Goal: Information Seeking & Learning: Find specific fact

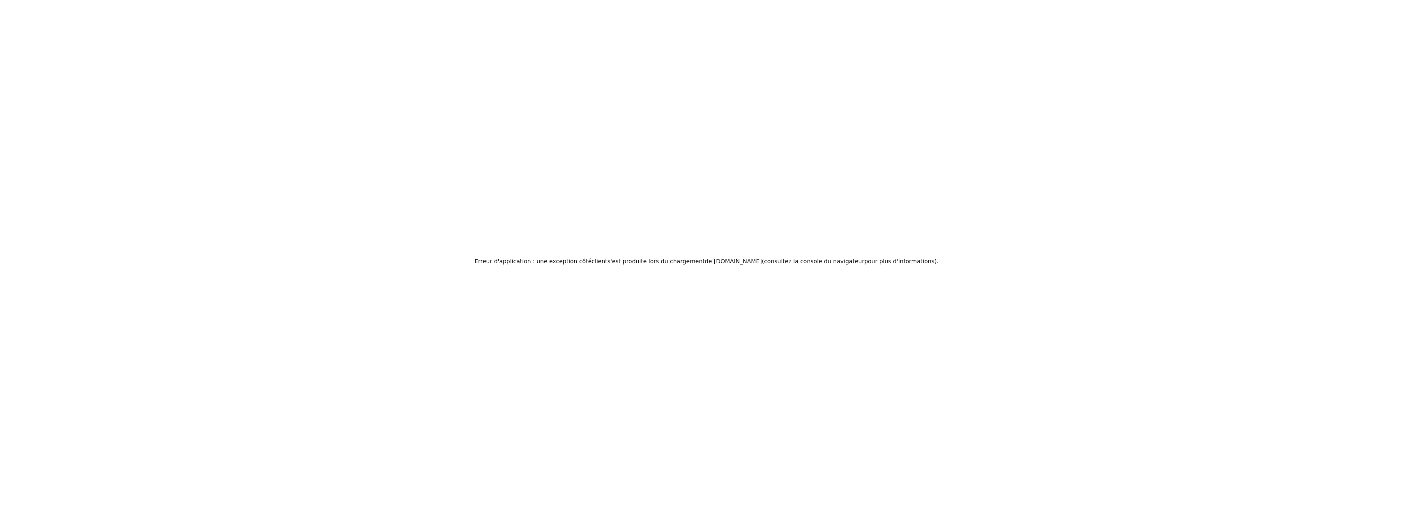
drag, startPoint x: 1048, startPoint y: 234, endPoint x: 945, endPoint y: 245, distance: 103.3
click at [942, 247] on div "Erreur d'application : une exception côté client s'est produite lors du chargem…" at bounding box center [706, 261] width 1413 height 522
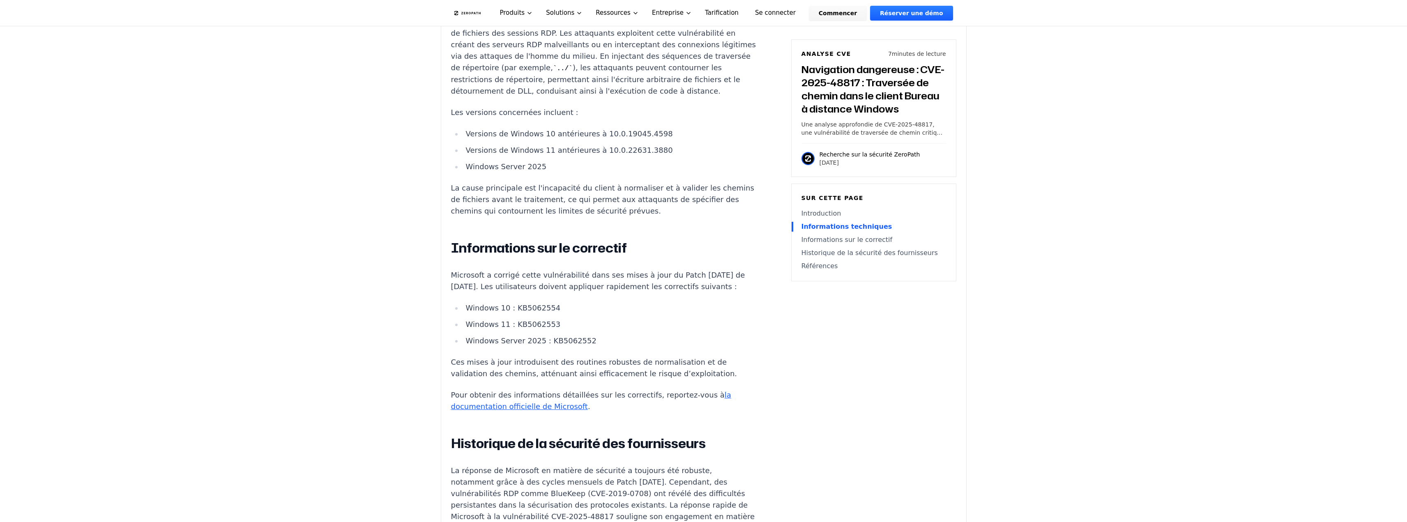
scroll to position [850, 0]
click at [533, 325] on font "Windows 11 : KB5062553" at bounding box center [512, 321] width 95 height 9
copy font "KB5062553"
